Goal: Information Seeking & Learning: Stay updated

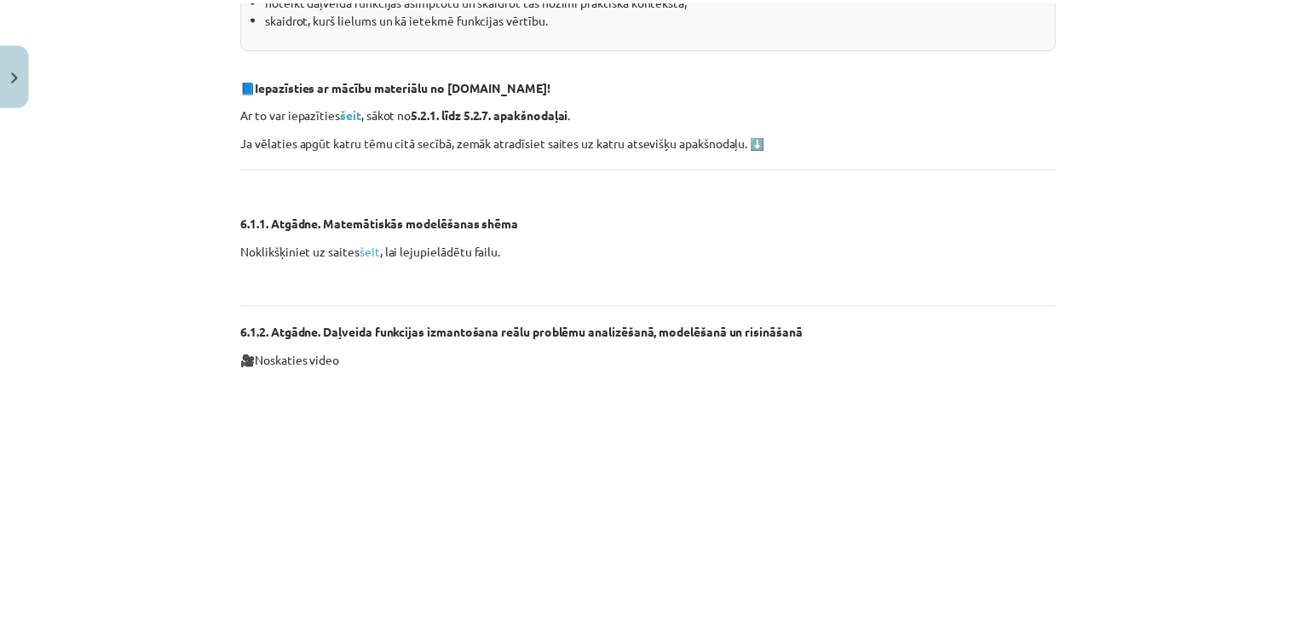
scroll to position [462, 0]
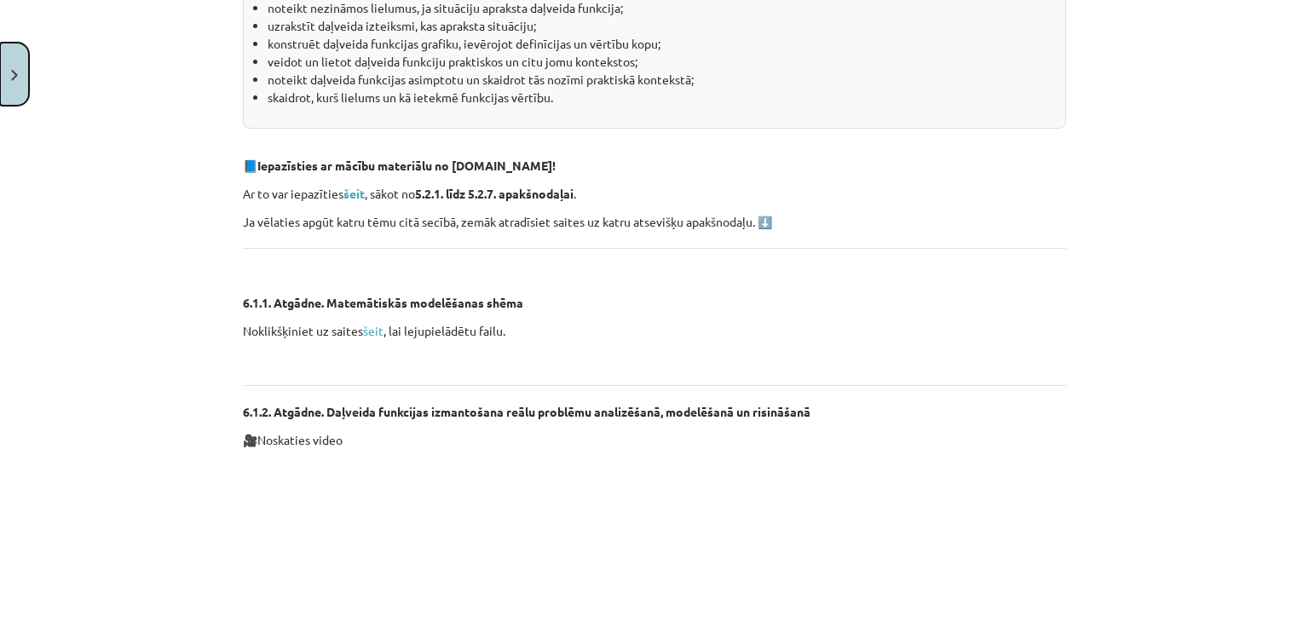
click at [3, 74] on button "Close" at bounding box center [14, 74] width 29 height 63
click at [37, 52] on div "Mācību tēma: Matemātikas ii - 12. klases 2. ieskaites mācību materiāls #7 6. tē…" at bounding box center [654, 311] width 1309 height 622
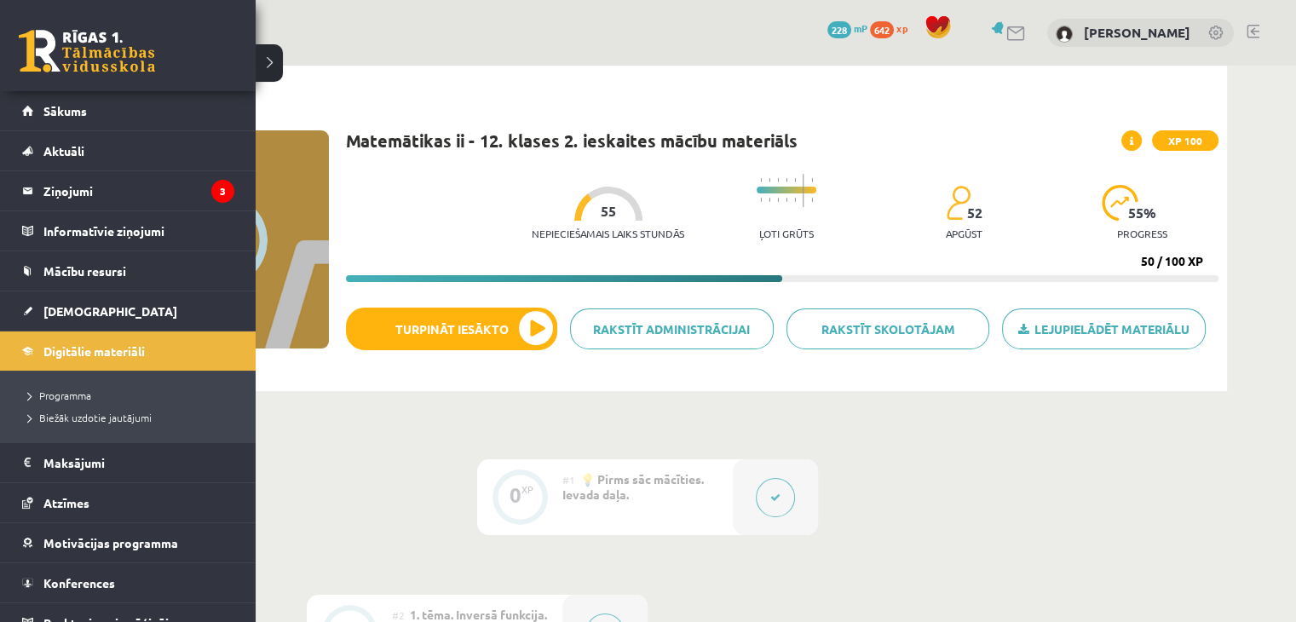
click at [126, 25] on div "0 Dāvanas 228 mP 642 xp" at bounding box center [128, 45] width 256 height 91
click at [110, 52] on link at bounding box center [87, 51] width 136 height 43
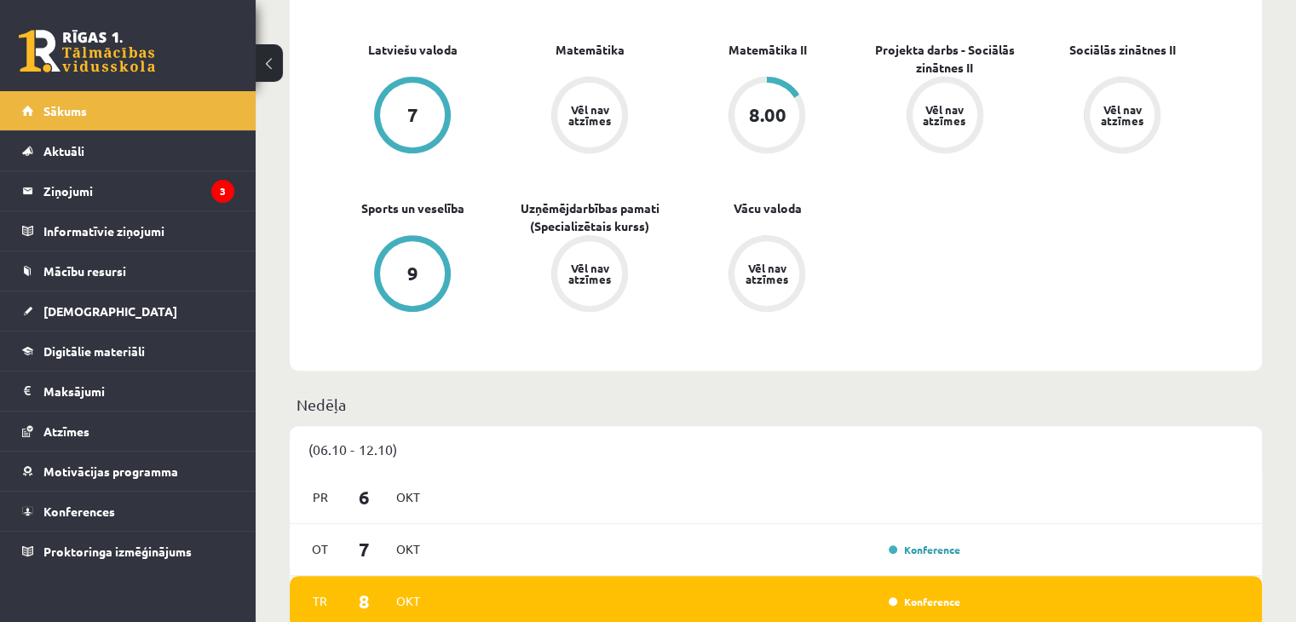
scroll to position [937, 0]
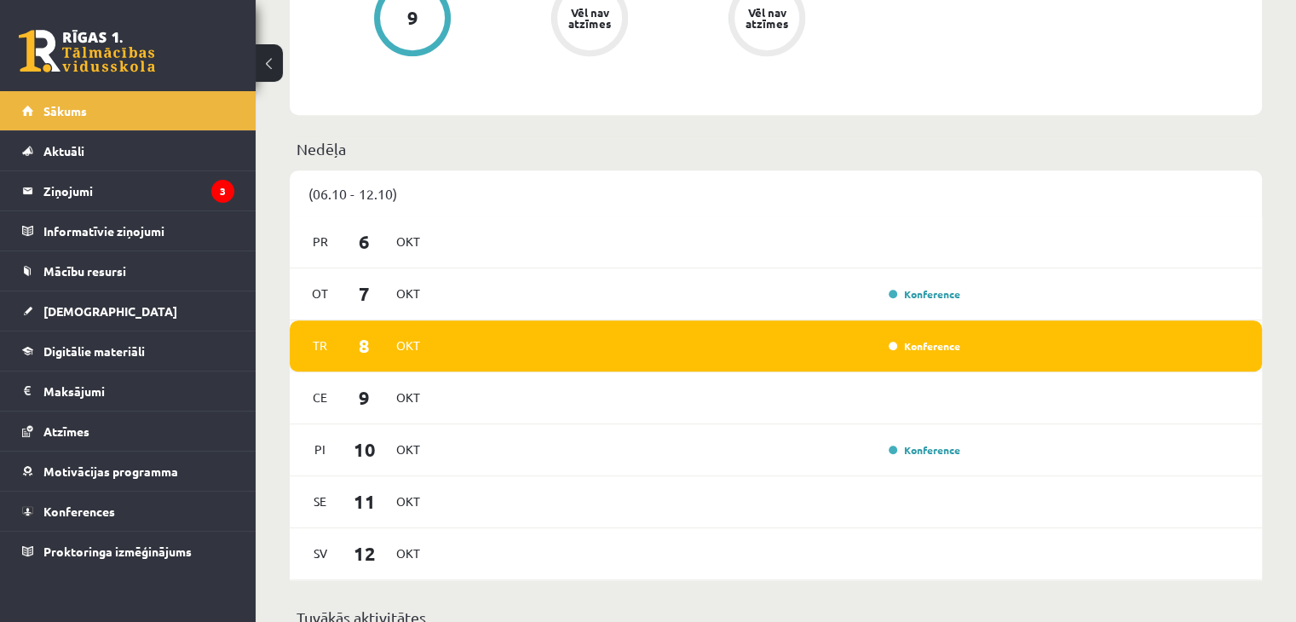
click at [899, 355] on div "Konference" at bounding box center [922, 345] width 85 height 17
click at [908, 352] on link "Konference" at bounding box center [925, 346] width 72 height 14
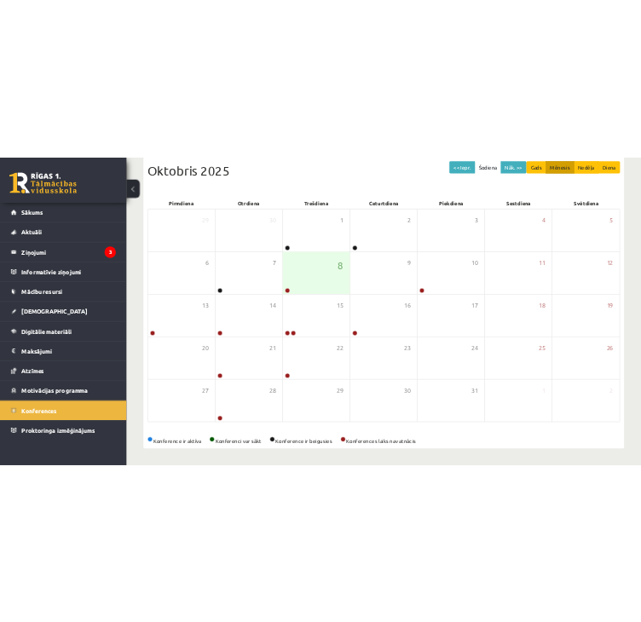
scroll to position [143, 0]
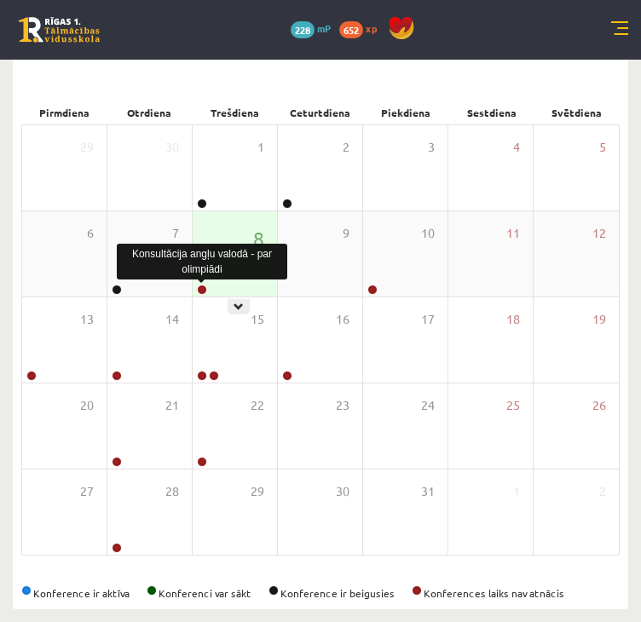
click at [197, 288] on link at bounding box center [202, 290] width 10 height 10
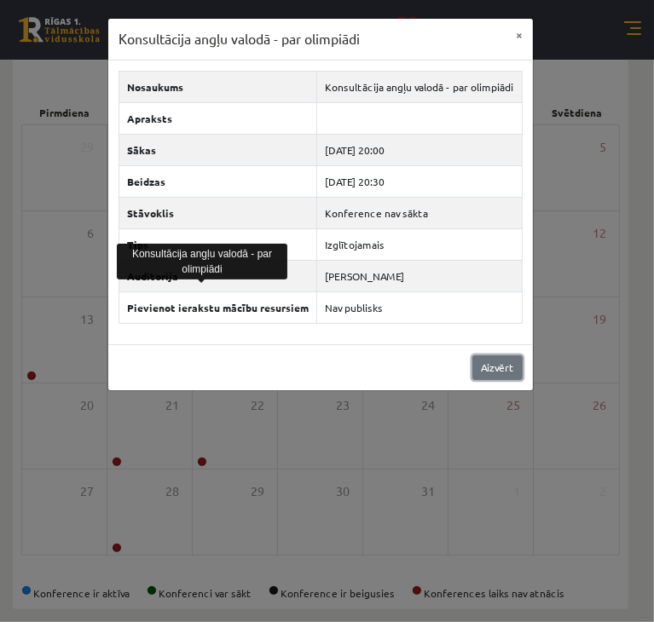
click at [500, 372] on link "Aizvērt" at bounding box center [497, 367] width 50 height 25
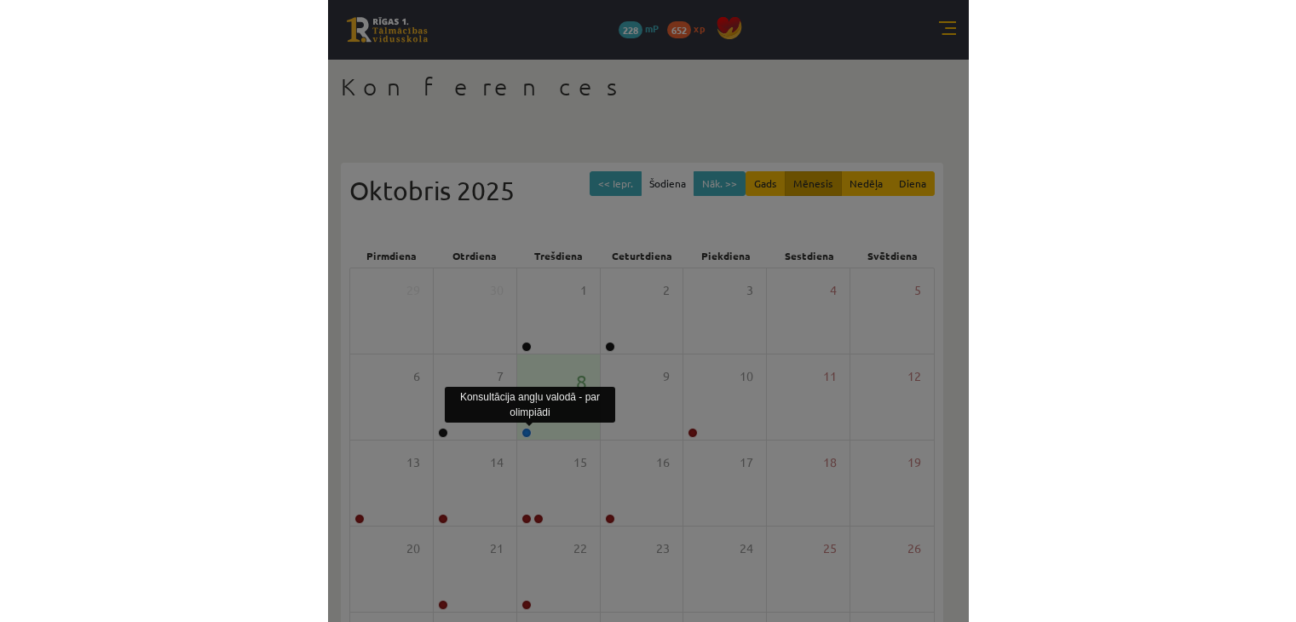
scroll to position [143, 0]
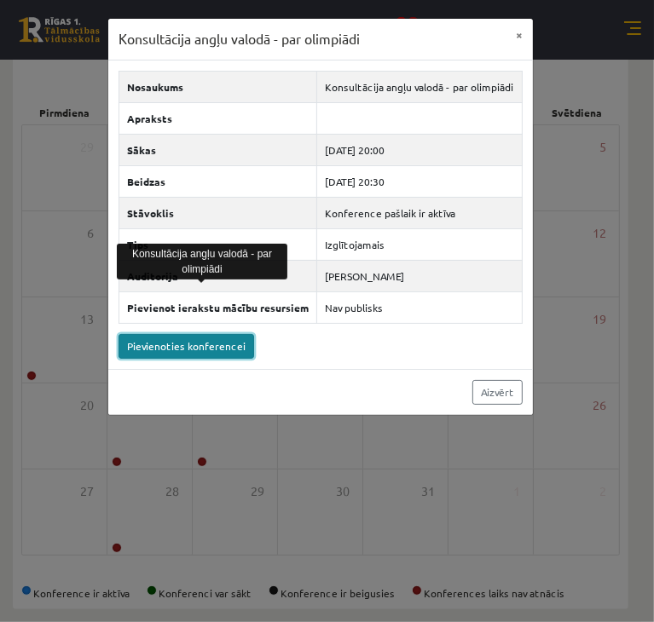
click at [164, 349] on link "Pievienoties konferencei" at bounding box center [186, 346] width 136 height 25
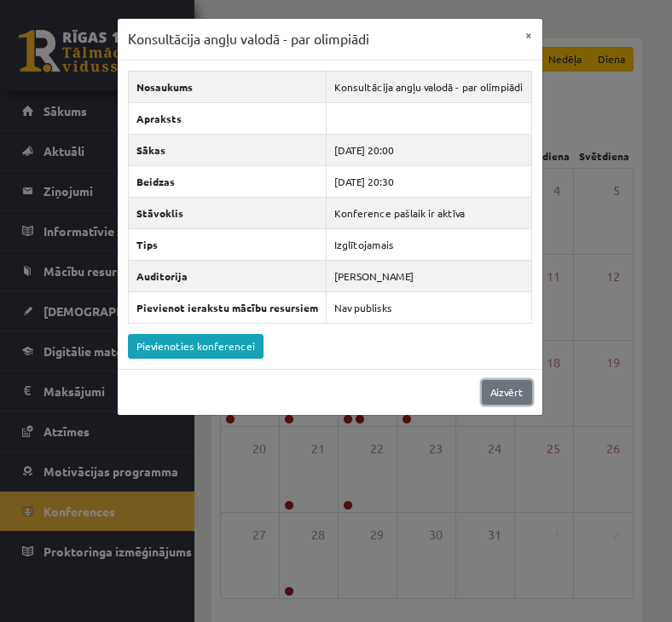
click at [505, 389] on link "Aizvērt" at bounding box center [507, 392] width 50 height 25
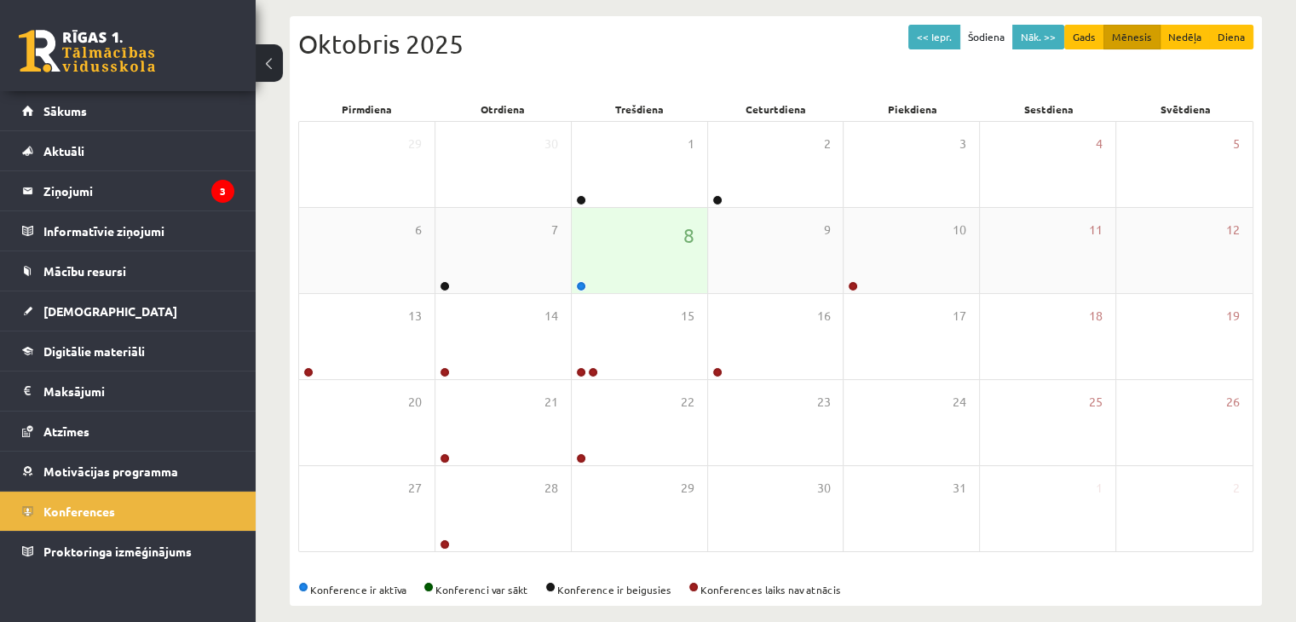
scroll to position [191, 0]
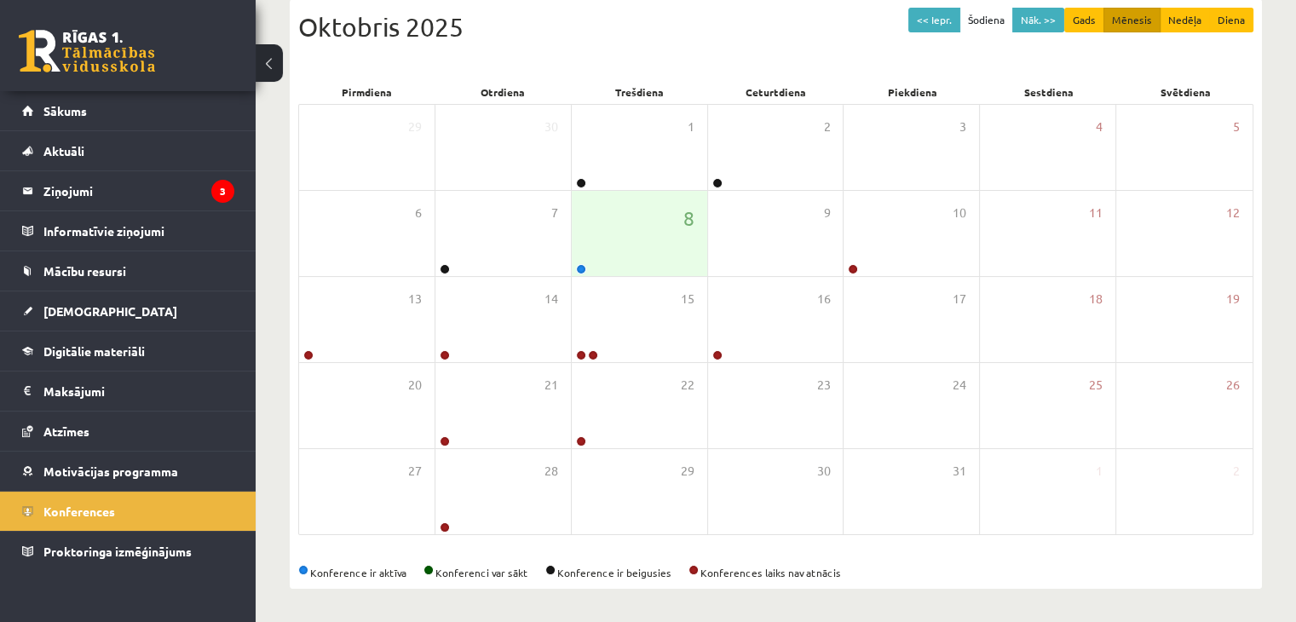
click at [99, 59] on link at bounding box center [87, 51] width 136 height 43
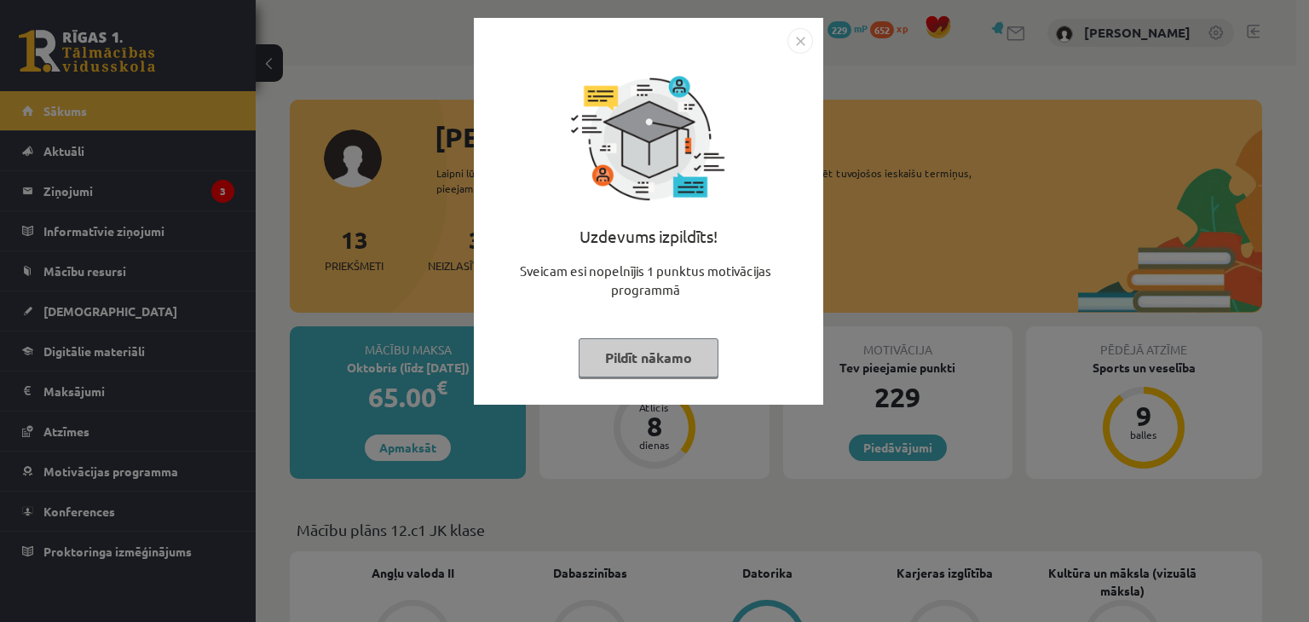
click at [666, 357] on button "Pildīt nākamo" at bounding box center [649, 357] width 140 height 39
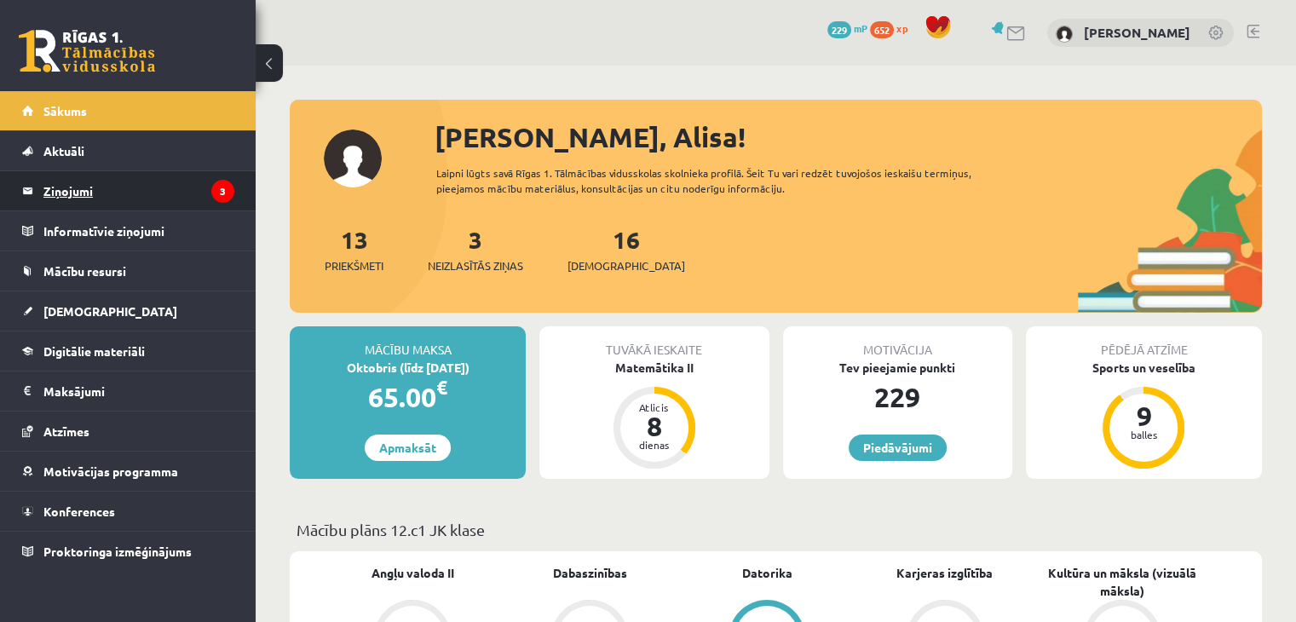
click at [66, 189] on legend "Ziņojumi 3" at bounding box center [138, 190] width 191 height 39
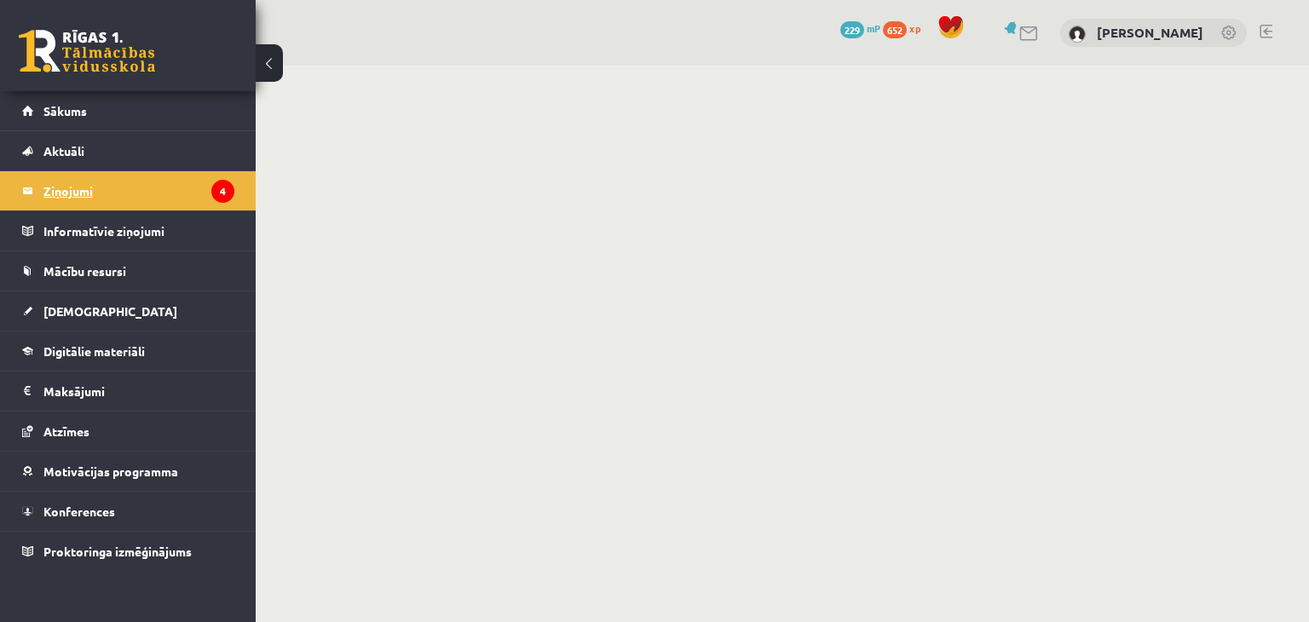
click at [87, 198] on legend "Ziņojumi 4" at bounding box center [138, 190] width 191 height 39
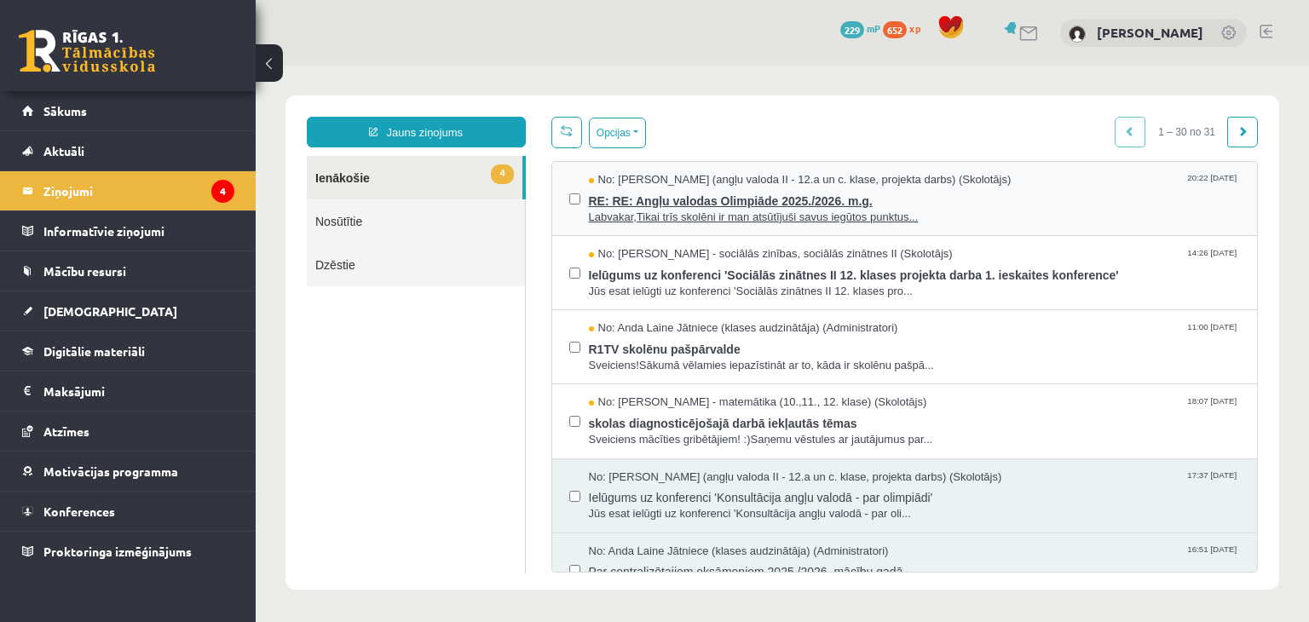
click at [740, 210] on span "Labvakar,Tikai trīs skolēni ir man atsūtījuši savus iegūtos punktus..." at bounding box center [915, 218] width 652 height 16
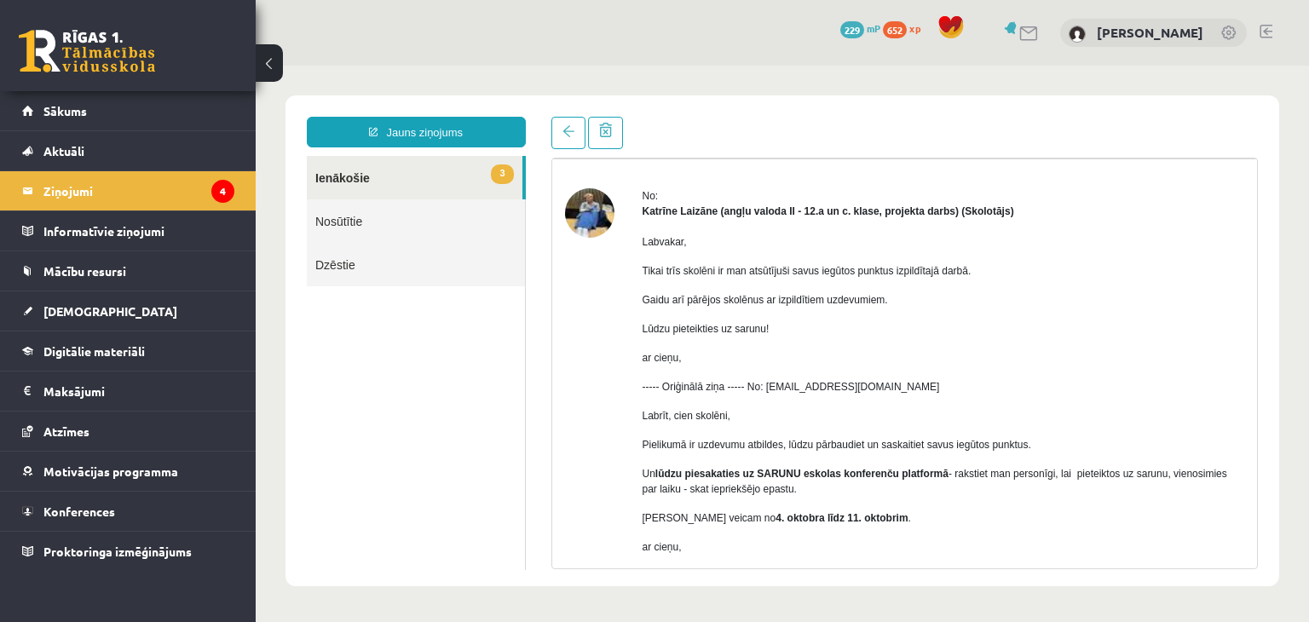
scroll to position [85, 0]
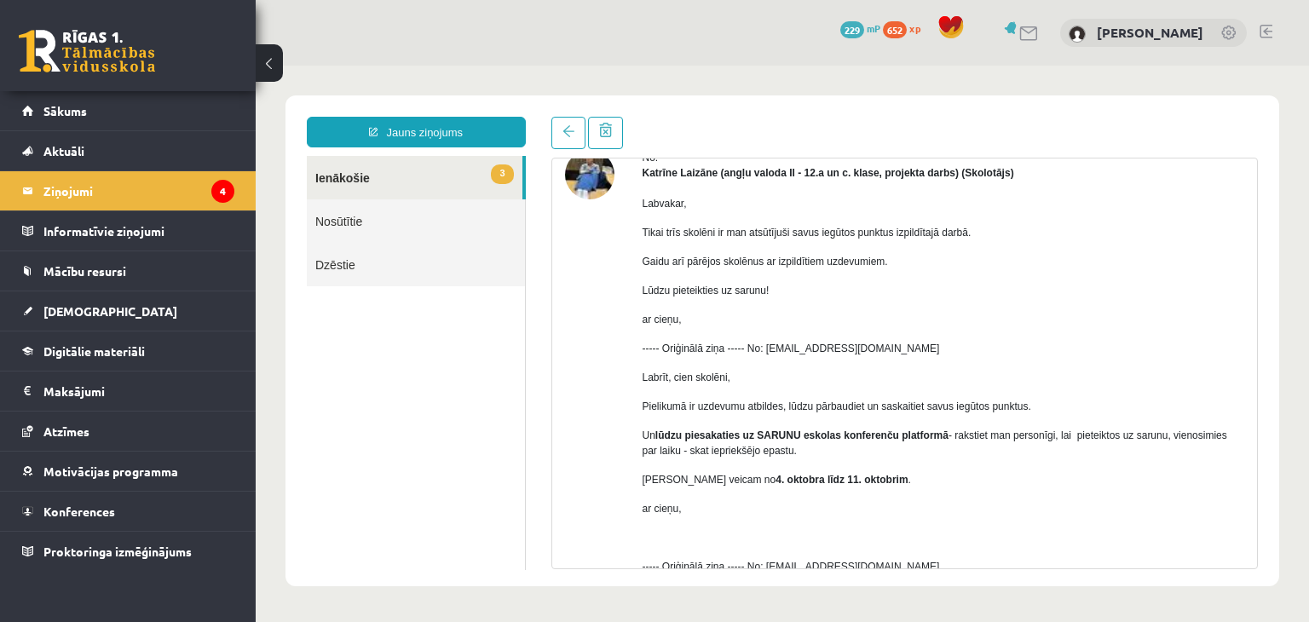
click at [417, 185] on link "3 Ienākošie" at bounding box center [415, 177] width 216 height 43
click at [29, 192] on link "Ziņojumi 4" at bounding box center [128, 190] width 212 height 39
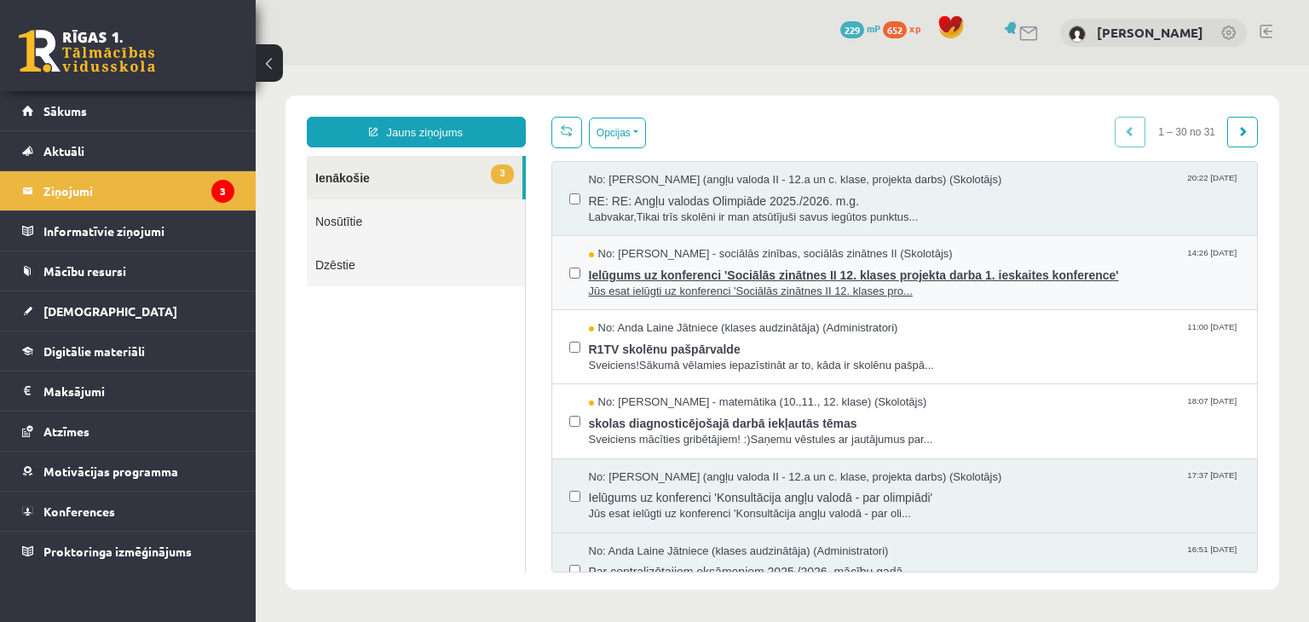
scroll to position [0, 0]
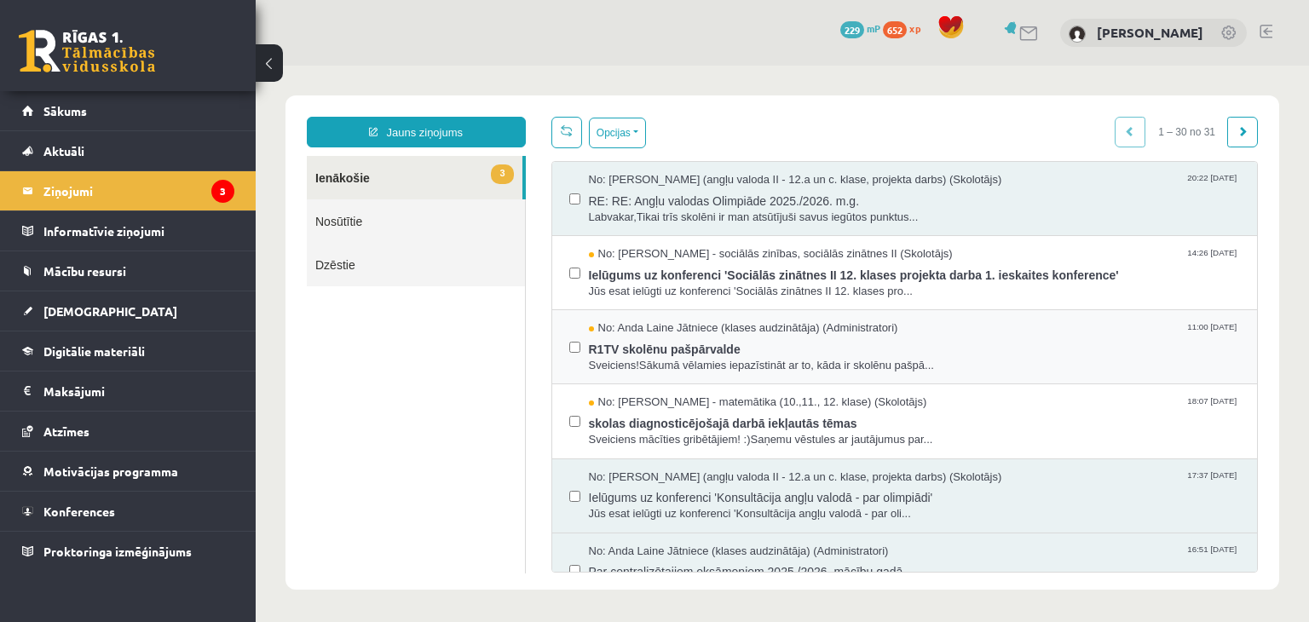
click at [920, 314] on div "No: Anda Laine Jātniece (klases audzinātāja) (Administratori) 11:00 08/10/2025 …" at bounding box center [905, 347] width 706 height 74
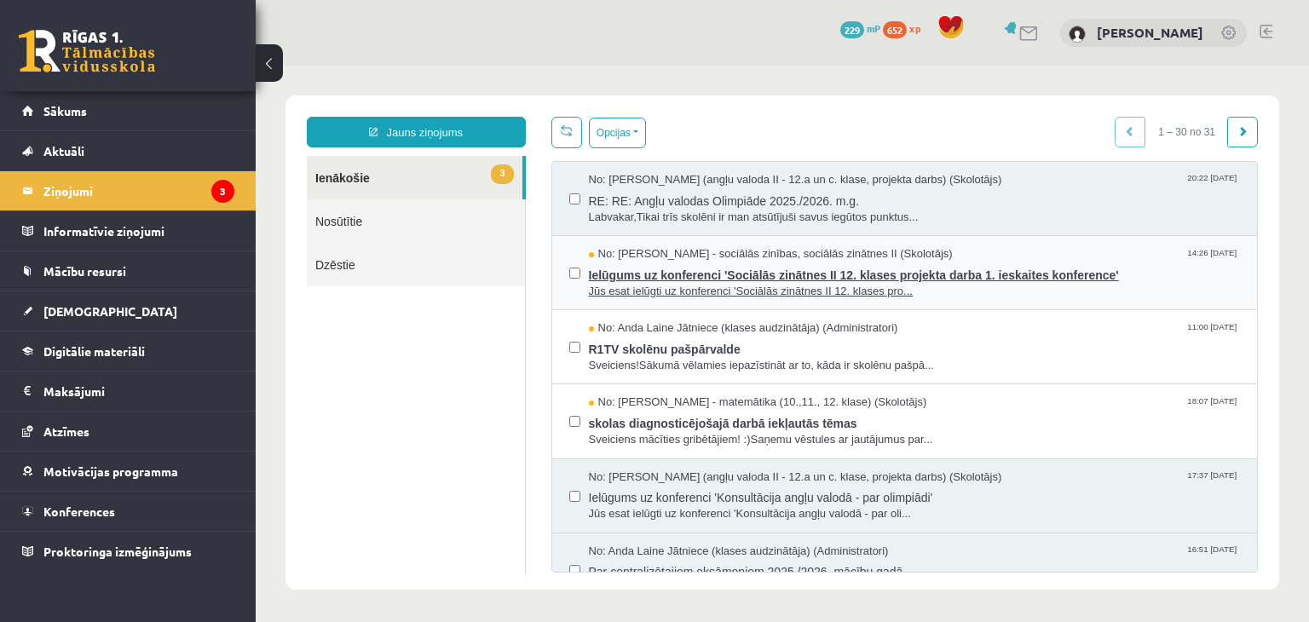
click at [941, 274] on span "Ielūgums uz konferenci 'Sociālās zinātnes II 12. klases projekta darba 1. ieska…" at bounding box center [915, 272] width 652 height 21
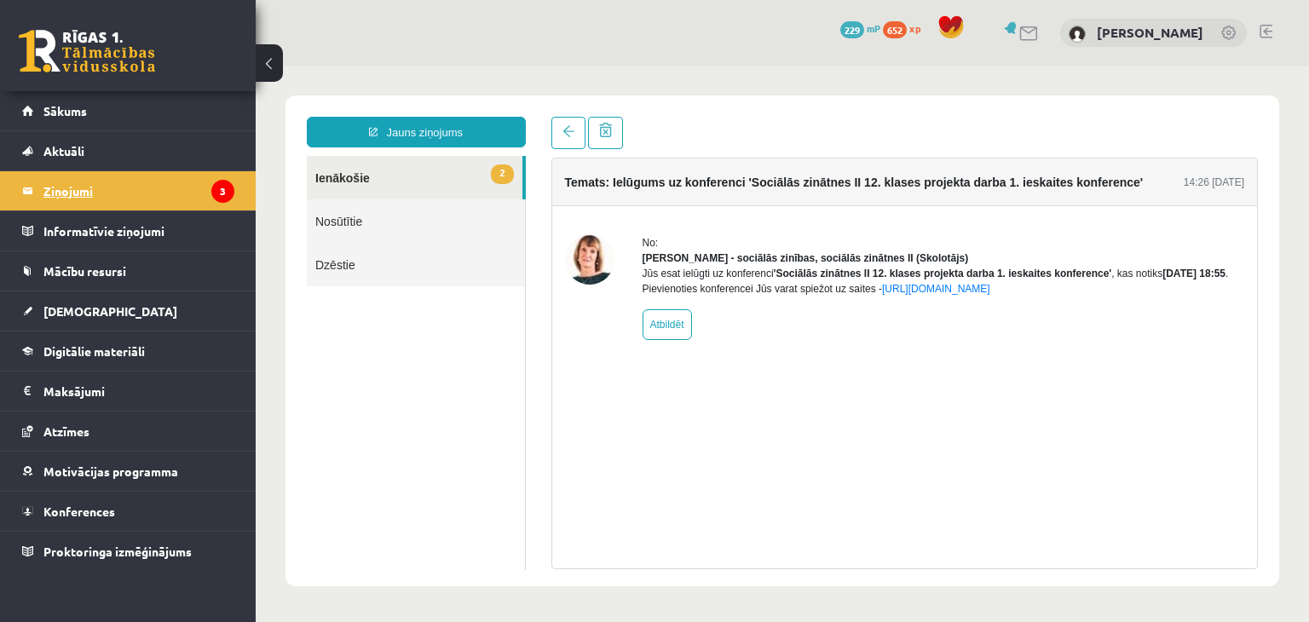
click at [180, 190] on legend "Ziņojumi 3" at bounding box center [138, 190] width 191 height 39
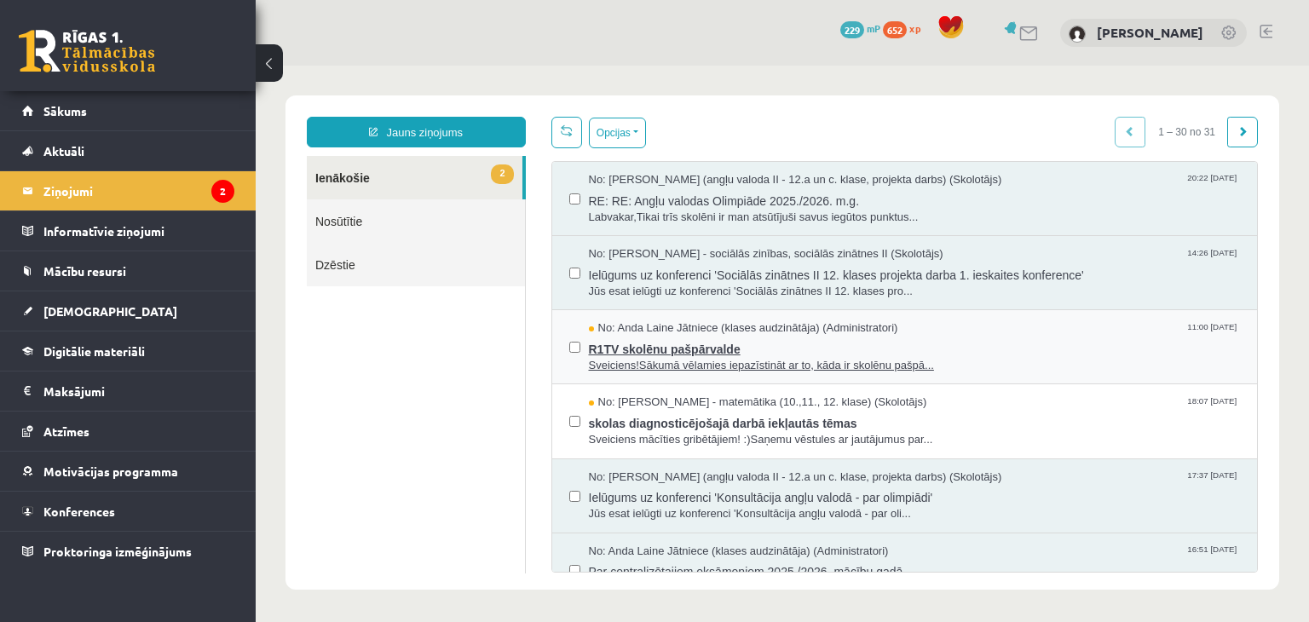
click at [747, 354] on span "R1TV skolēnu pašpārvalde" at bounding box center [915, 347] width 652 height 21
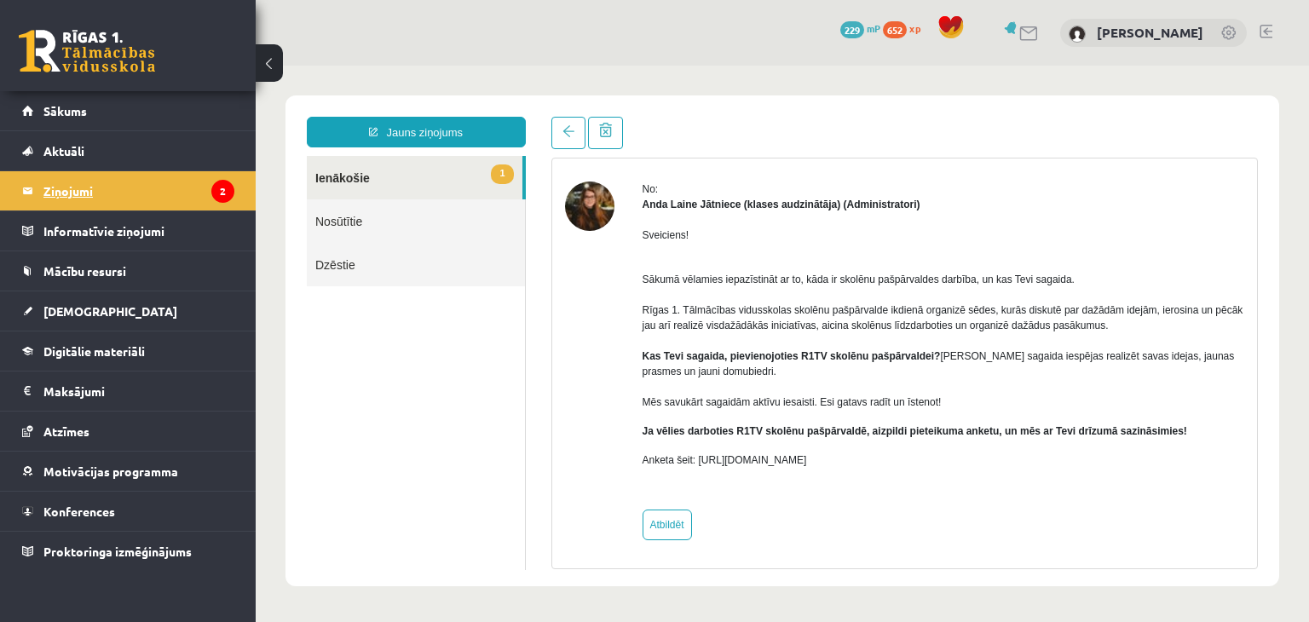
click at [125, 202] on legend "Ziņojumi 2" at bounding box center [138, 190] width 191 height 39
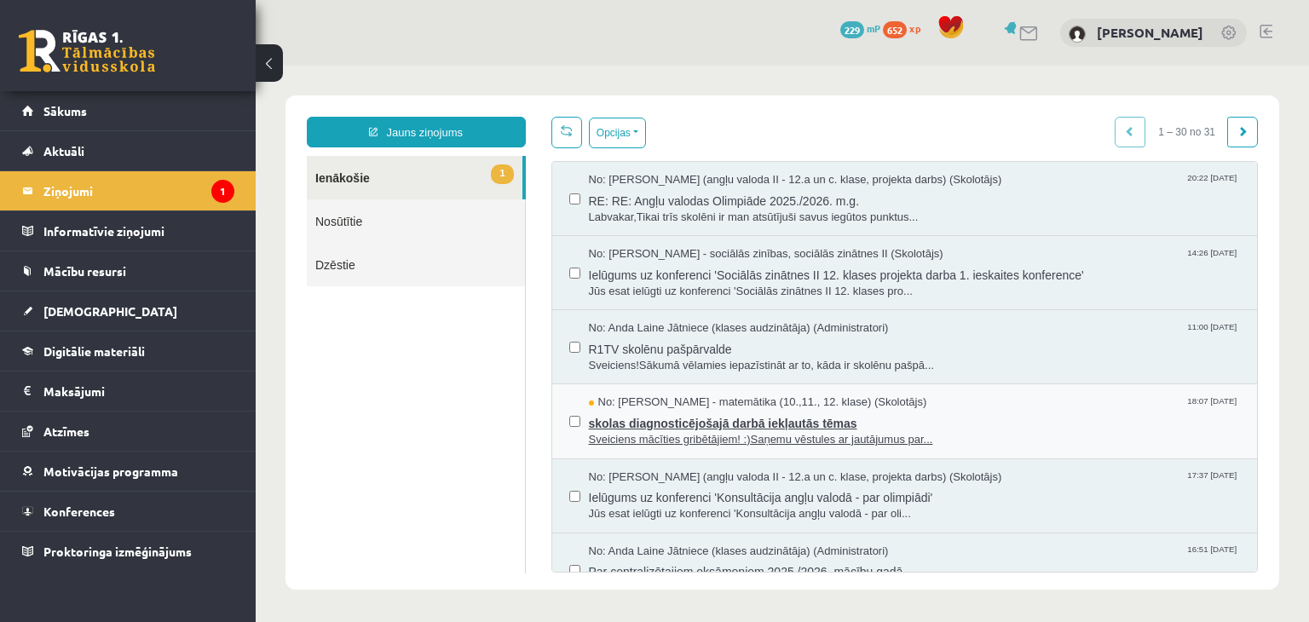
click at [794, 435] on span "Sveiciens mācīties gribētājiem! :)Saņemu vēstules ar jautājumus par..." at bounding box center [915, 440] width 652 height 16
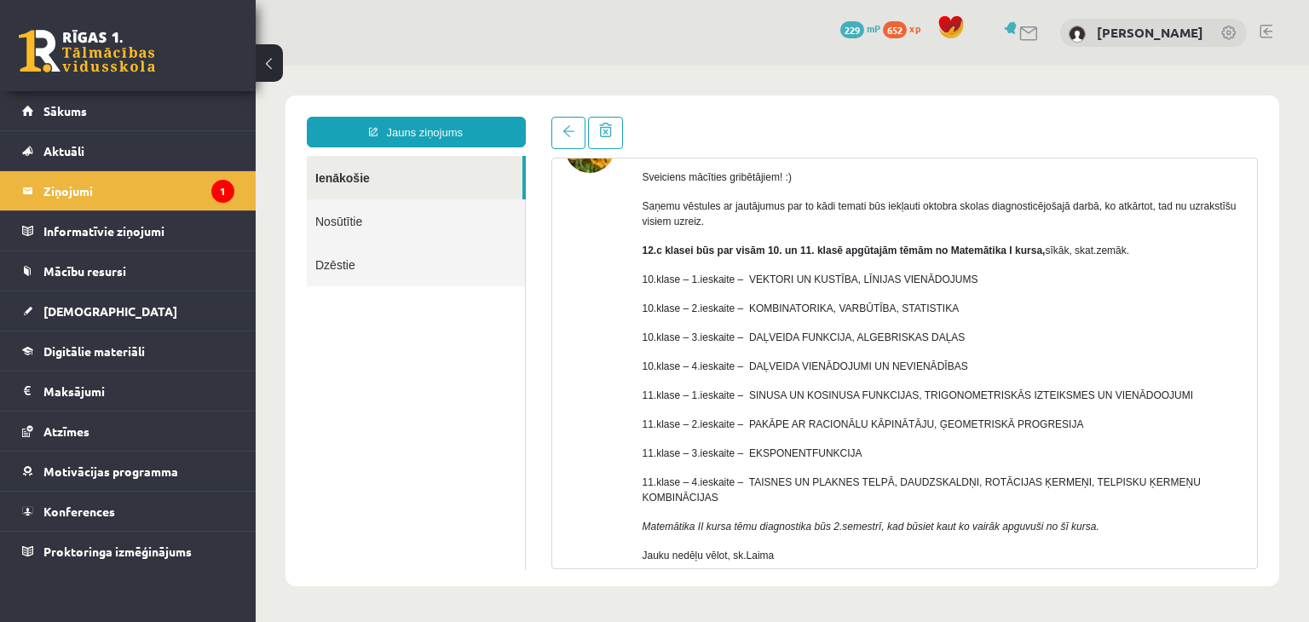
scroll to position [21, 0]
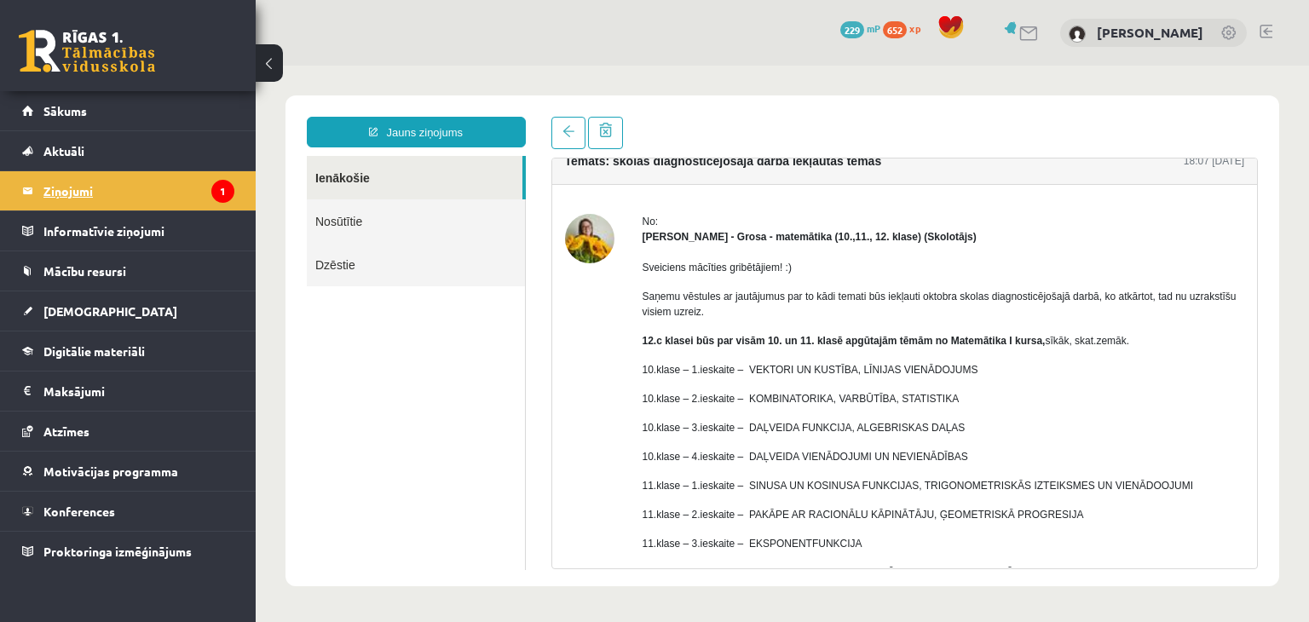
click at [171, 188] on legend "Ziņojumi 1" at bounding box center [138, 190] width 191 height 39
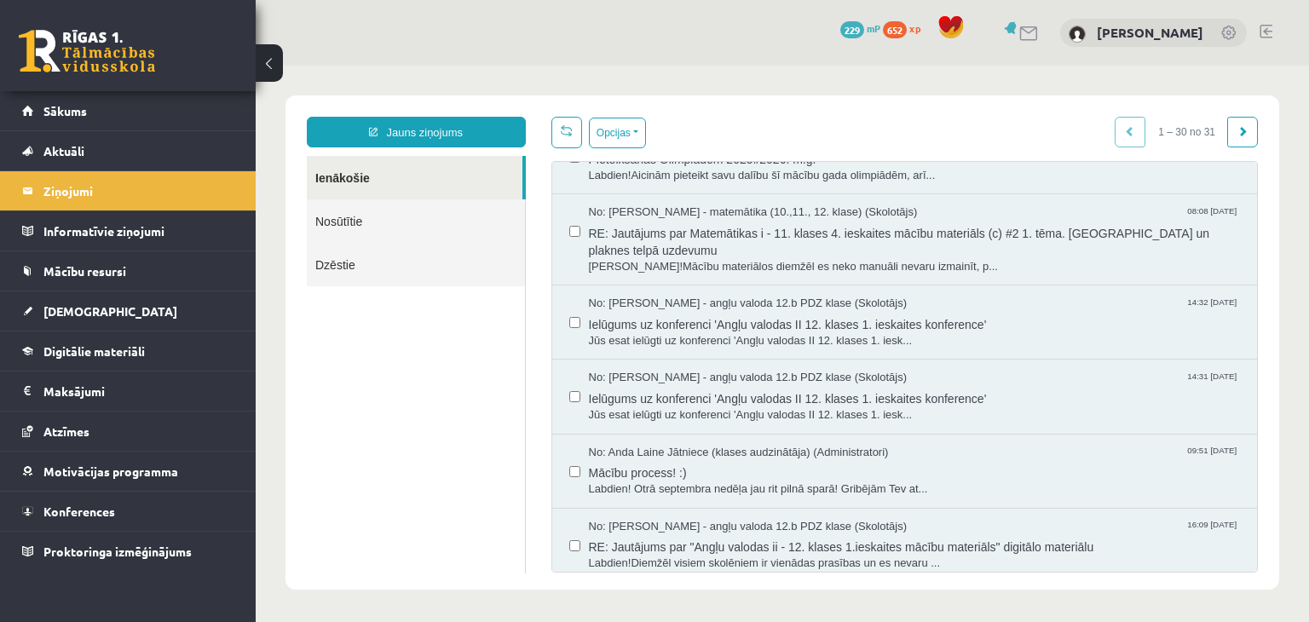
scroll to position [1845, 0]
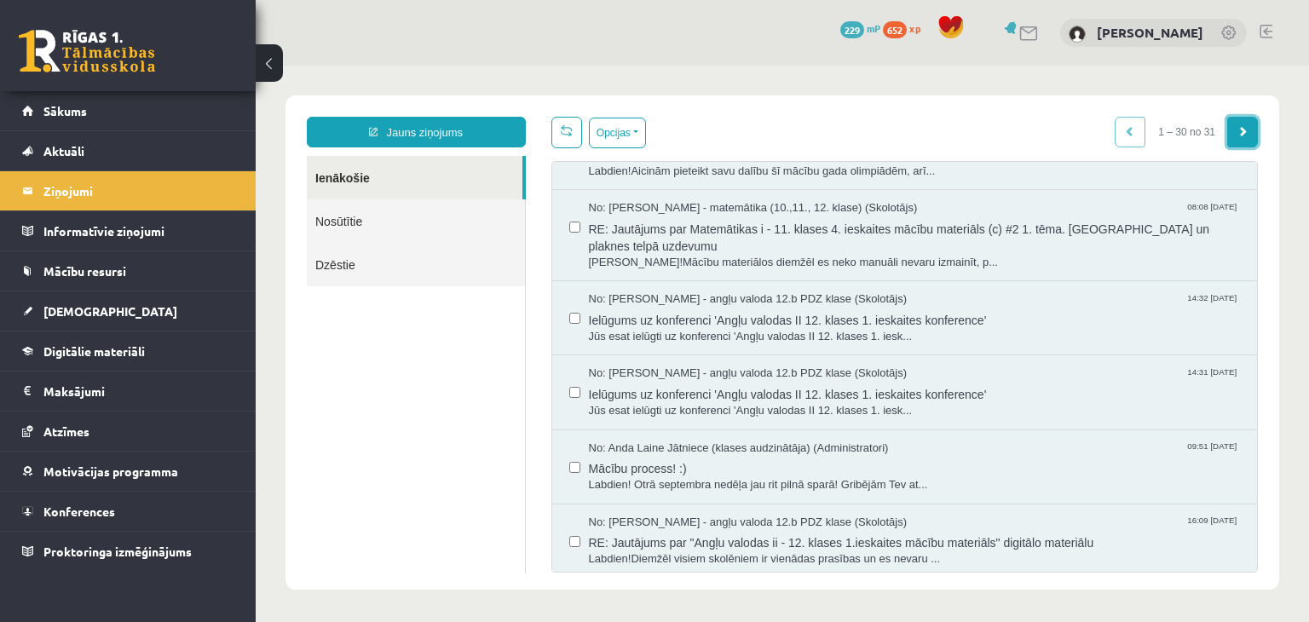
click at [1235, 133] on link at bounding box center [1242, 132] width 31 height 31
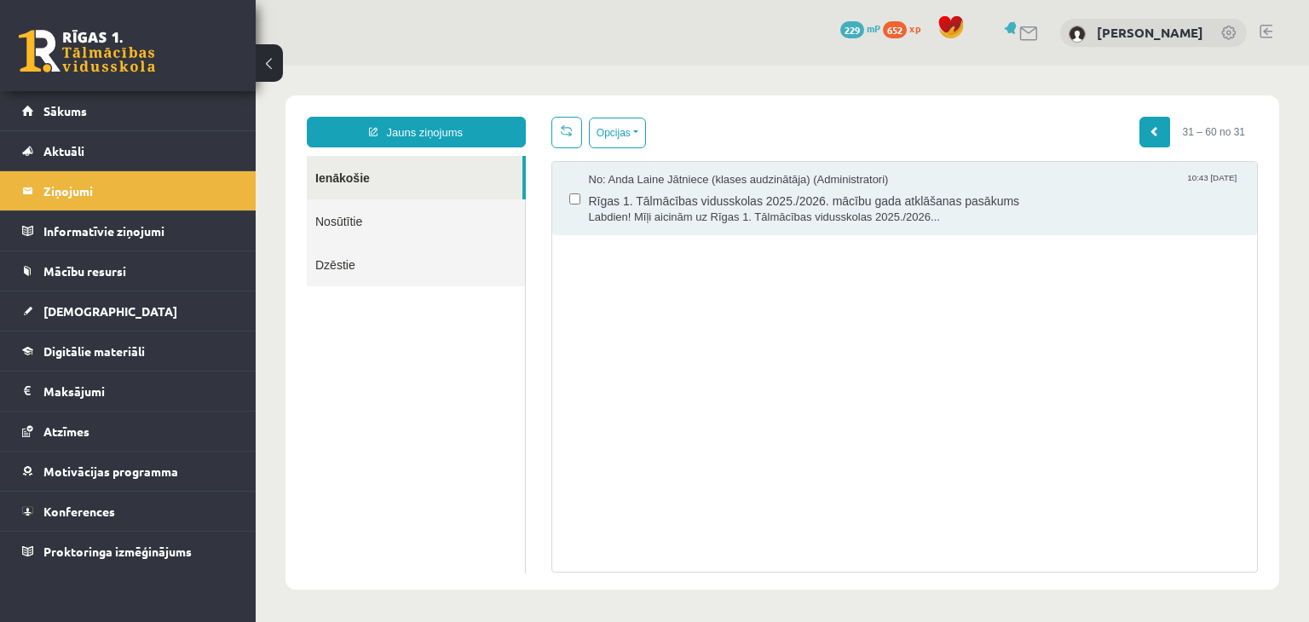
scroll to position [0, 0]
click at [1139, 135] on link at bounding box center [1154, 132] width 31 height 31
